Goal: Obtain resource: Download file/media

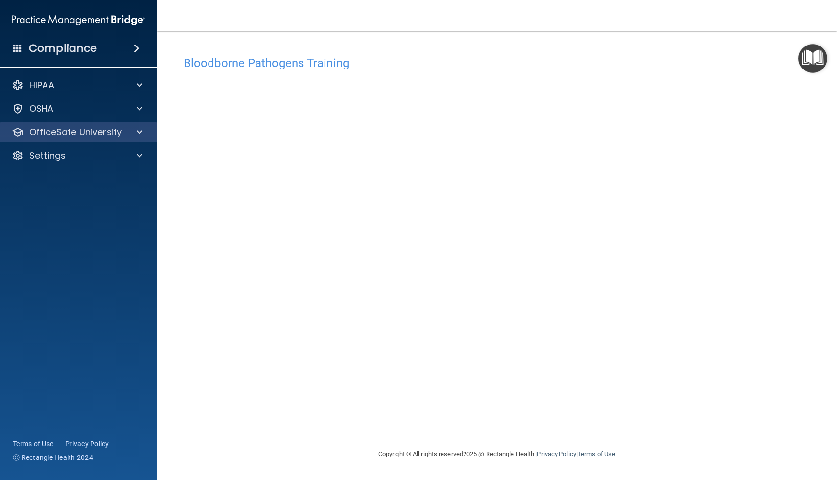
click at [111, 141] on div "OfficeSafe University" at bounding box center [78, 132] width 157 height 20
click at [105, 134] on p "OfficeSafe University" at bounding box center [75, 132] width 93 height 12
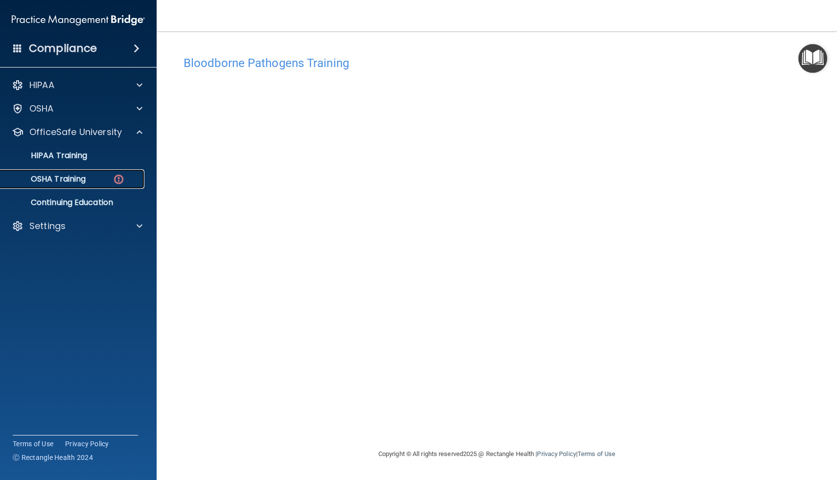
click at [91, 175] on div "OSHA Training" at bounding box center [73, 179] width 134 height 10
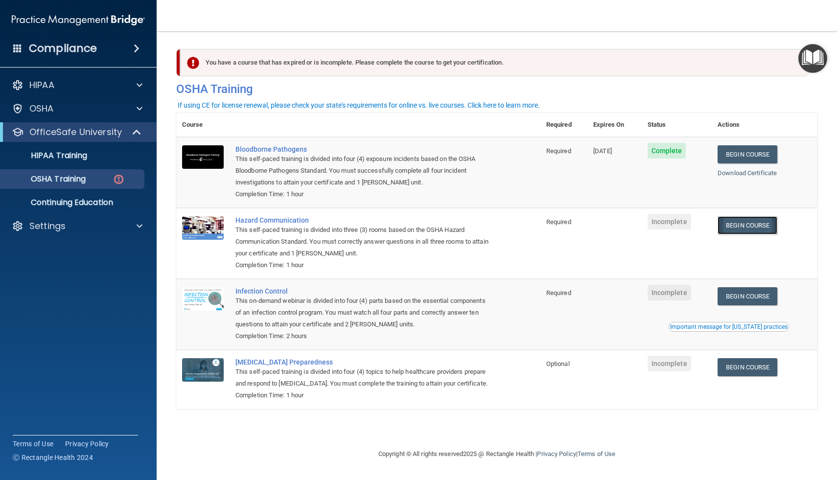
click at [765, 228] on link "Begin Course" at bounding box center [748, 225] width 60 height 18
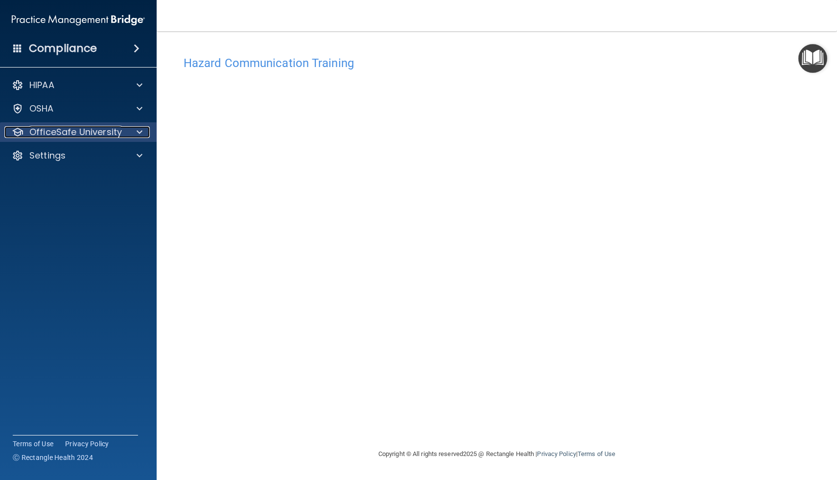
click at [71, 134] on p "OfficeSafe University" at bounding box center [75, 132] width 93 height 12
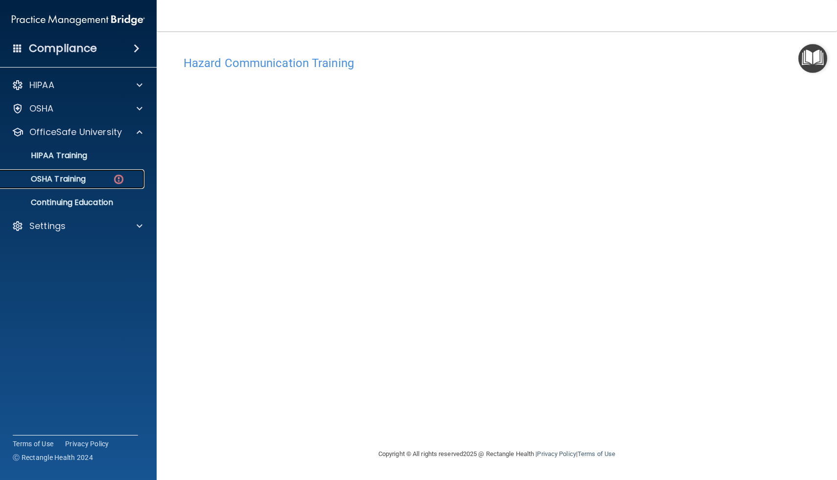
click at [71, 175] on p "OSHA Training" at bounding box center [45, 179] width 79 height 10
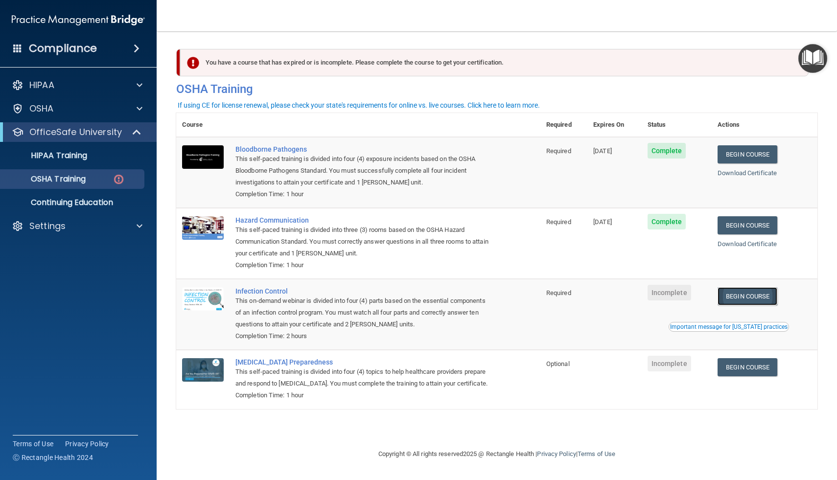
click at [755, 303] on link "Begin Course" at bounding box center [748, 296] width 60 height 18
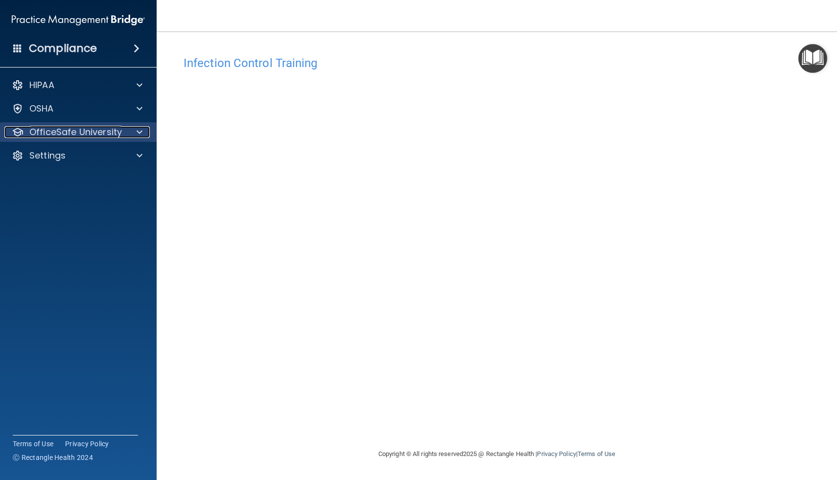
click at [102, 132] on p "OfficeSafe University" at bounding box center [75, 132] width 93 height 12
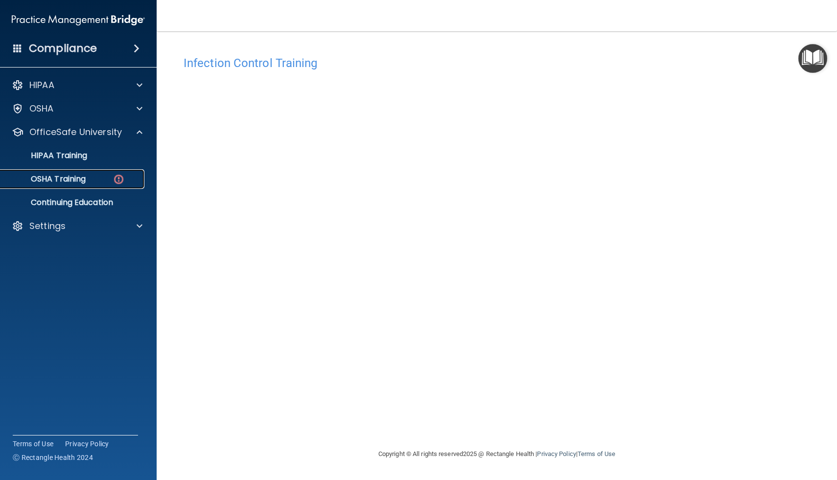
click at [97, 180] on div "OSHA Training" at bounding box center [73, 179] width 134 height 10
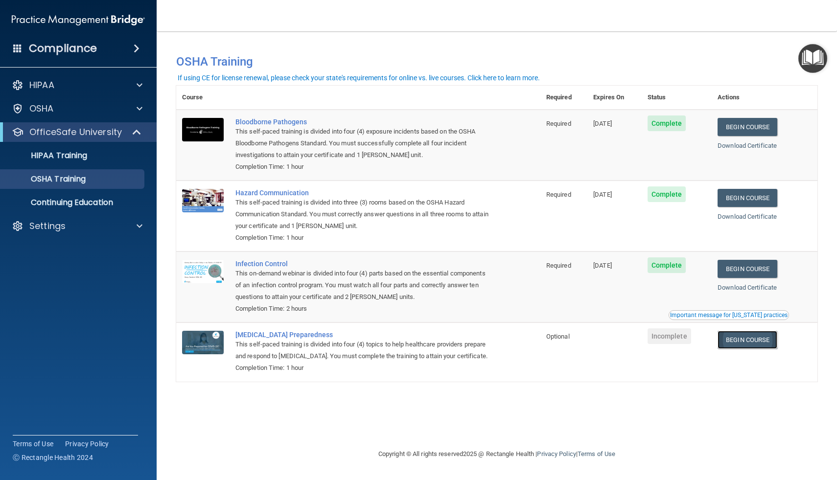
click at [742, 343] on link "Begin Course" at bounding box center [748, 340] width 60 height 18
click at [63, 139] on div "OfficeSafe University" at bounding box center [78, 132] width 157 height 20
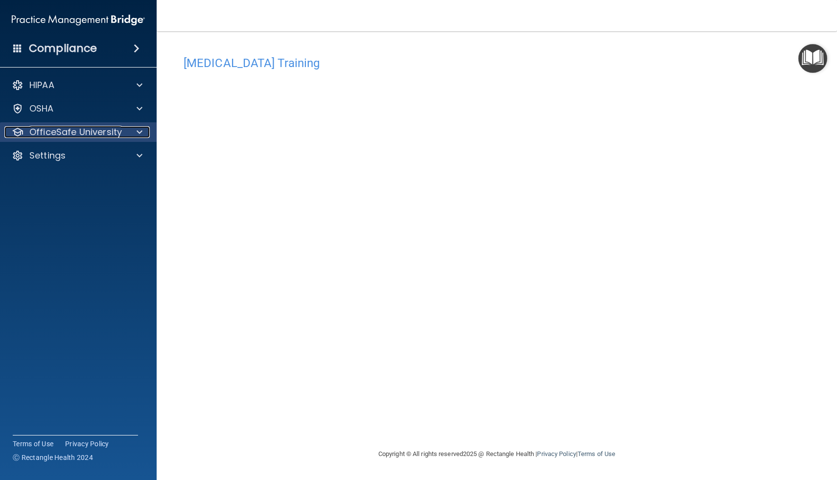
click at [109, 138] on p "OfficeSafe University" at bounding box center [75, 132] width 93 height 12
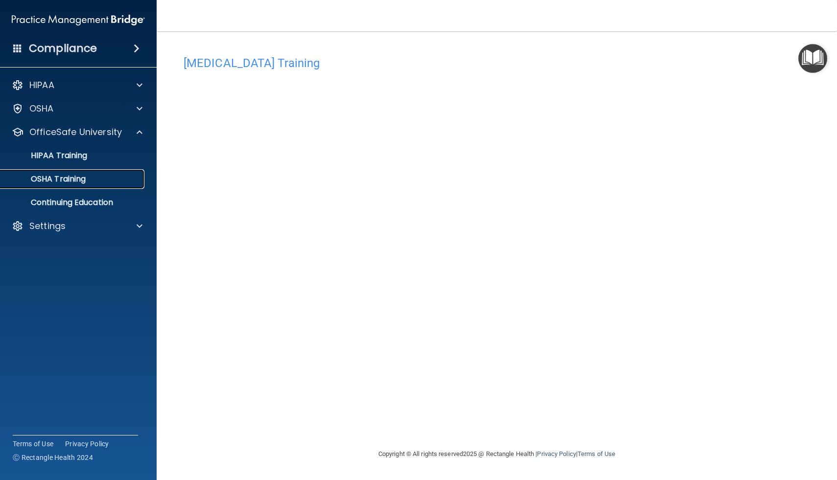
click at [91, 188] on link "OSHA Training" at bounding box center [67, 179] width 154 height 20
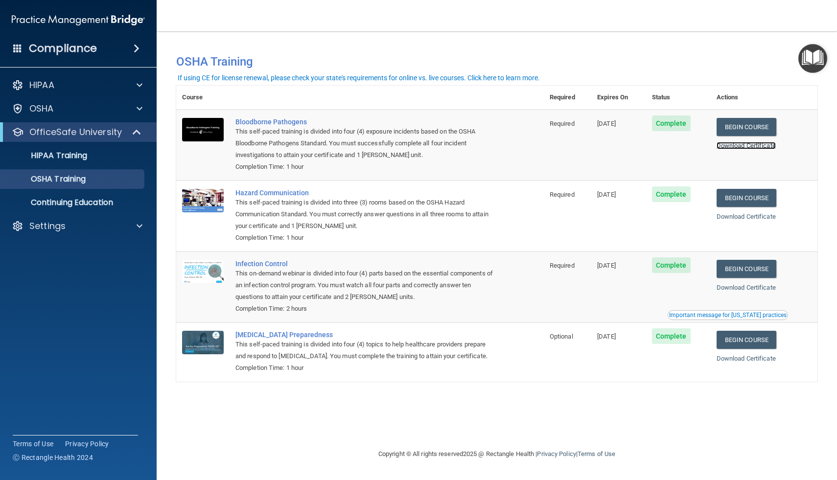
click at [740, 148] on link "Download Certificate" at bounding box center [746, 145] width 59 height 7
click at [736, 220] on link "Download Certificate" at bounding box center [746, 216] width 59 height 7
click at [740, 289] on link "Download Certificate" at bounding box center [746, 287] width 59 height 7
click at [760, 362] on link "Download Certificate" at bounding box center [746, 358] width 59 height 7
